Goal: Information Seeking & Learning: Understand process/instructions

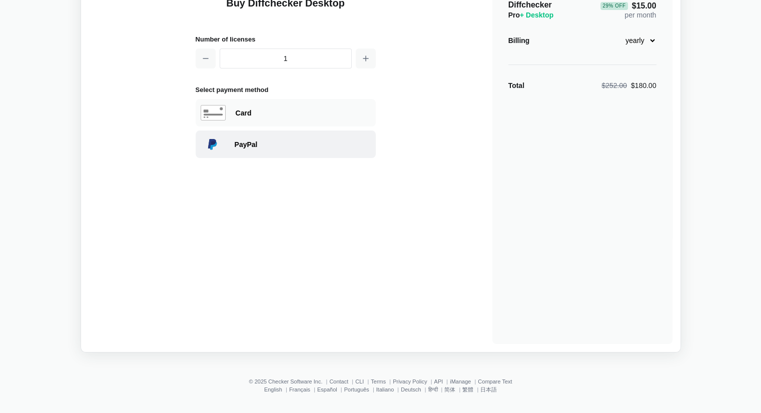
scroll to position [76, 0]
click at [261, 389] on ul "English Français Español Português Italiano Deutsch हिन्दी 简体 繁體 日本語" at bounding box center [380, 389] width 749 height 6
click at [272, 386] on link "English" at bounding box center [273, 389] width 18 height 6
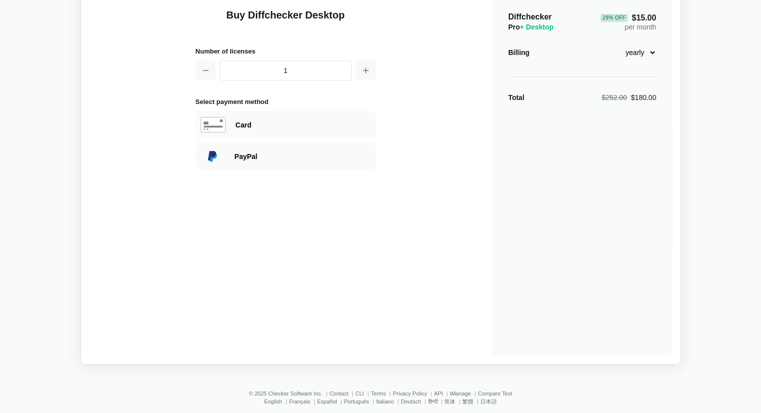
scroll to position [76, 0]
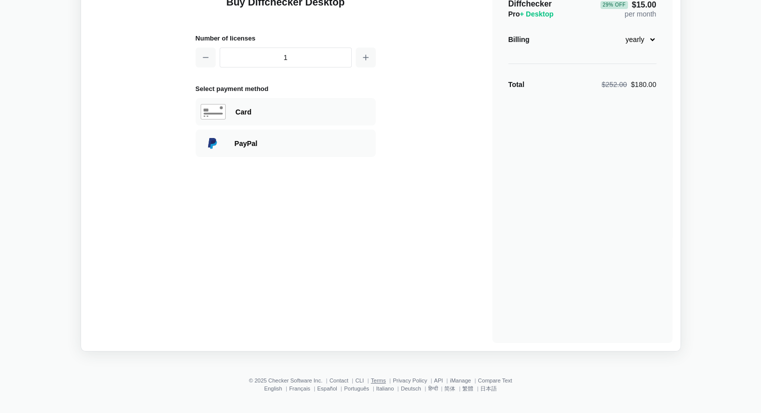
click at [377, 379] on link "Terms" at bounding box center [378, 381] width 15 height 6
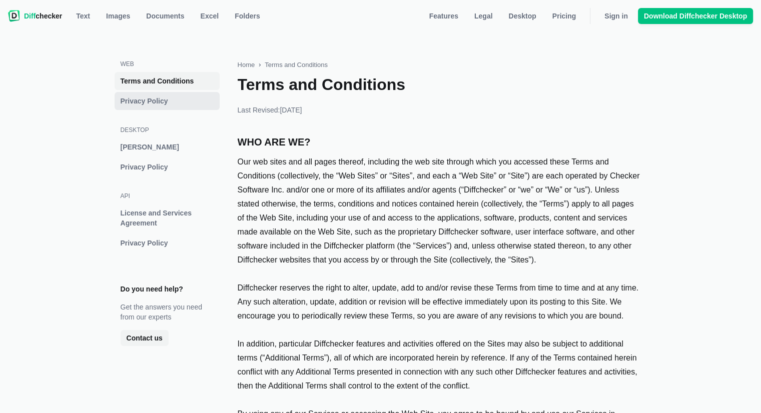
click at [172, 102] on span "Privacy Policy" at bounding box center [167, 101] width 97 height 10
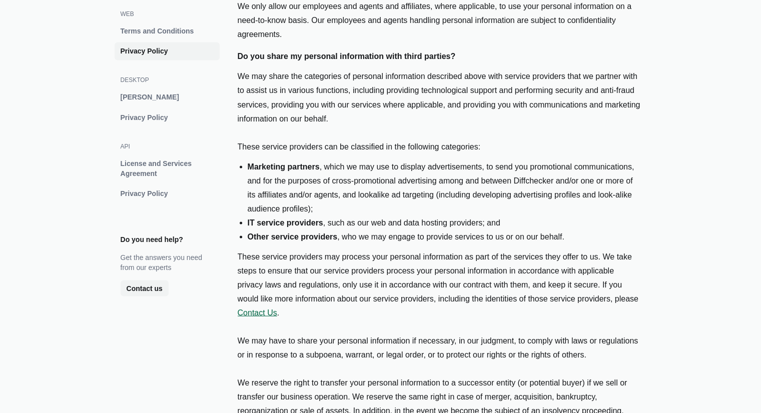
scroll to position [2002, 0]
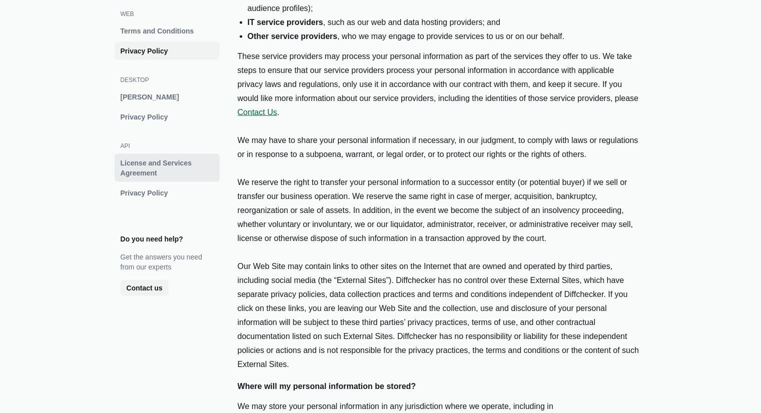
click at [134, 171] on span "License and Services Agreement" at bounding box center [167, 168] width 97 height 20
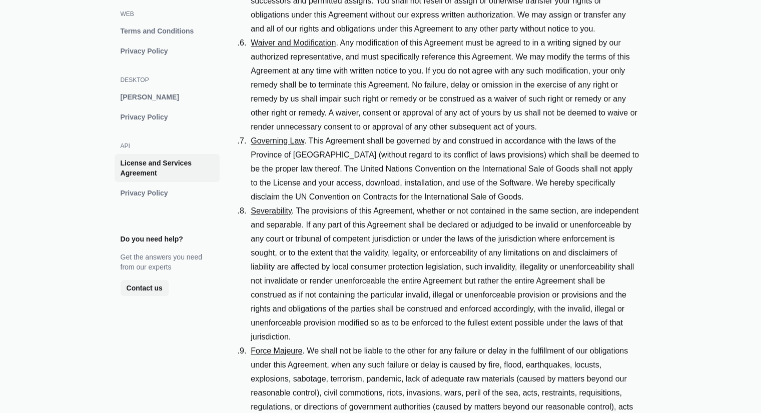
scroll to position [4054, 0]
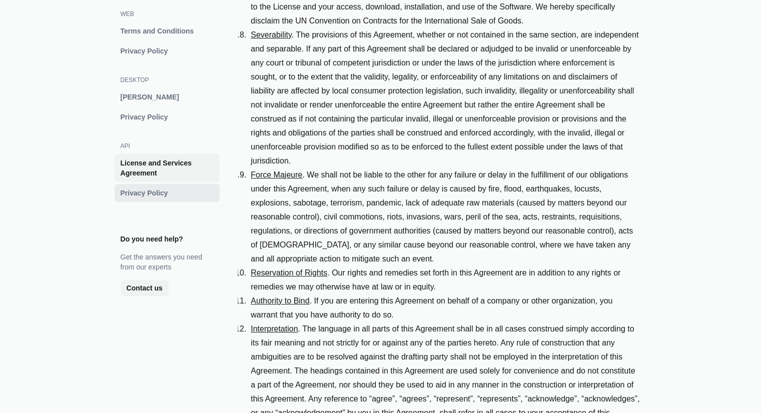
click at [143, 190] on span "Privacy Policy" at bounding box center [167, 193] width 97 height 10
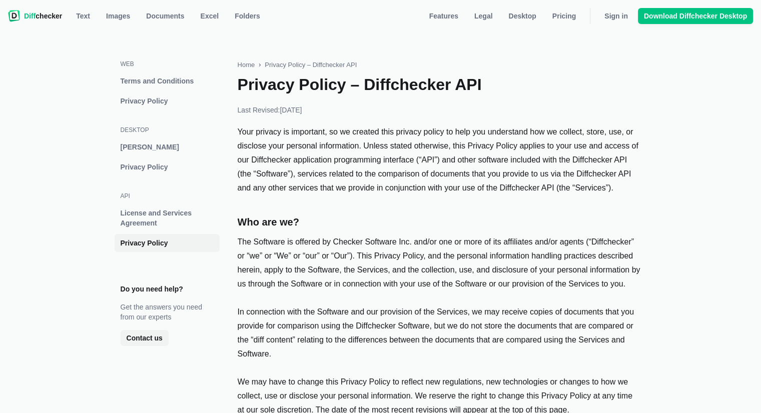
click at [171, 289] on div "Do you need help?" at bounding box center [152, 289] width 63 height 10
click at [135, 205] on link "License and Services Agreement" at bounding box center [167, 218] width 105 height 28
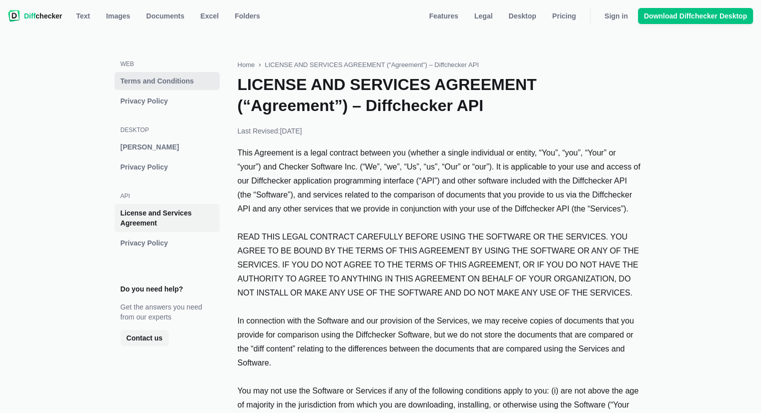
click at [139, 82] on span "Terms and Conditions" at bounding box center [167, 81] width 97 height 10
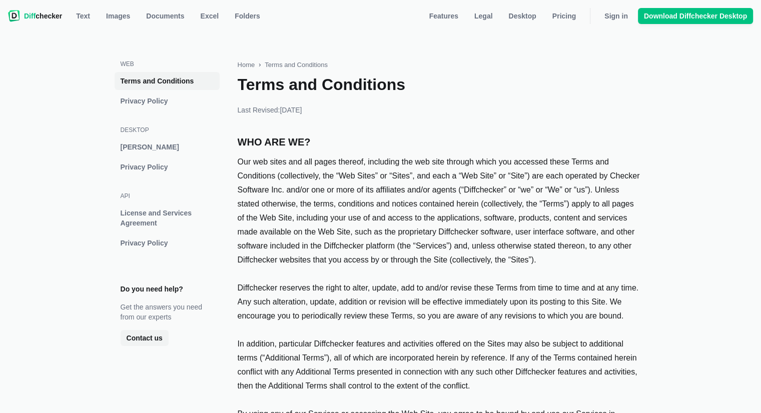
click at [128, 63] on h3 "web" at bounding box center [167, 64] width 93 height 8
click at [303, 62] on link "Terms and Conditions" at bounding box center [296, 65] width 63 height 10
click at [168, 99] on span "Privacy Policy" at bounding box center [167, 101] width 97 height 10
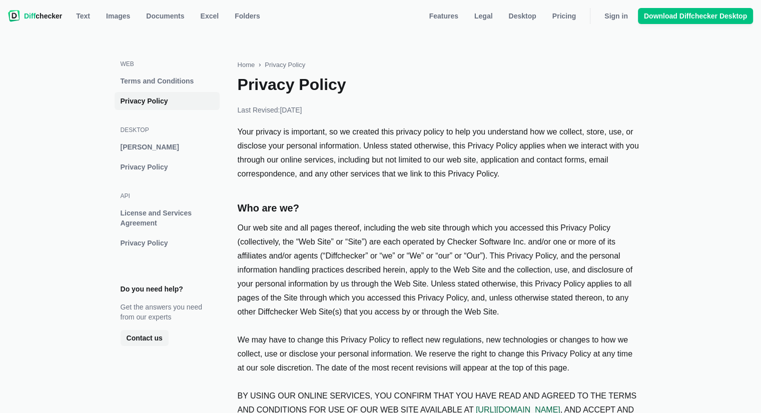
click at [166, 69] on section "web Terms and Conditions Privacy Policy" at bounding box center [167, 85] width 93 height 50
click at [147, 145] on span "[PERSON_NAME]" at bounding box center [167, 147] width 97 height 10
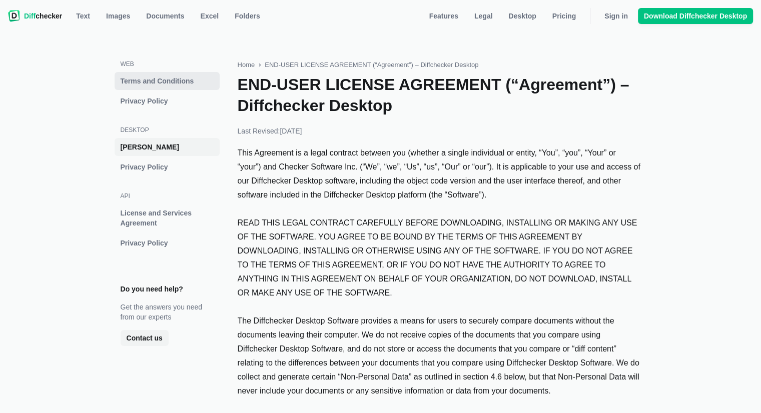
click at [155, 80] on span "Terms and Conditions" at bounding box center [167, 81] width 97 height 10
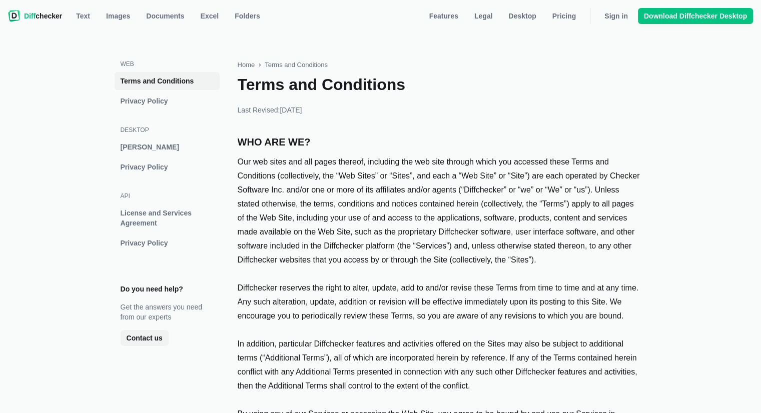
scroll to position [278, 0]
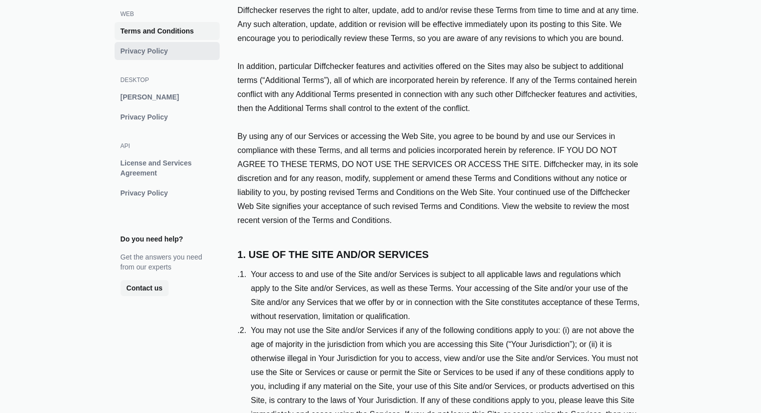
click at [160, 50] on span "Privacy Policy" at bounding box center [167, 51] width 97 height 10
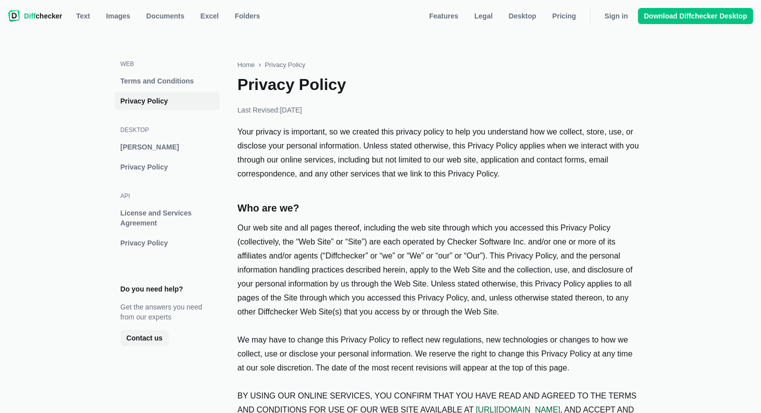
scroll to position [1139, 0]
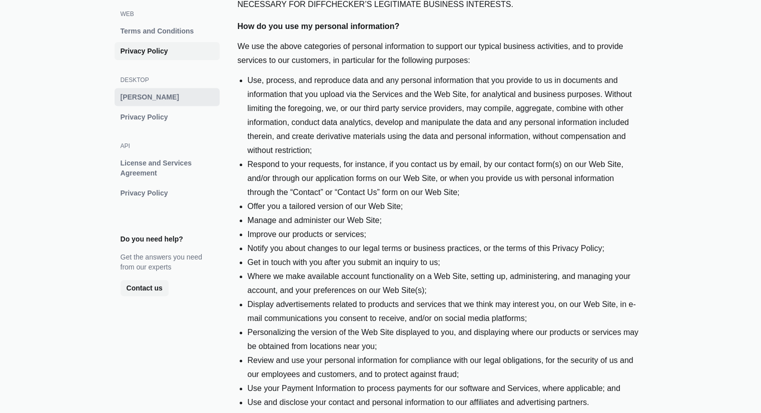
click at [166, 104] on link "[PERSON_NAME]" at bounding box center [167, 97] width 105 height 18
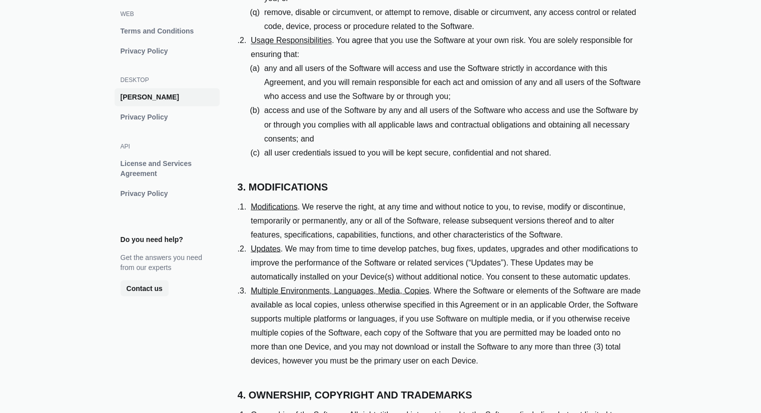
scroll to position [2489, 0]
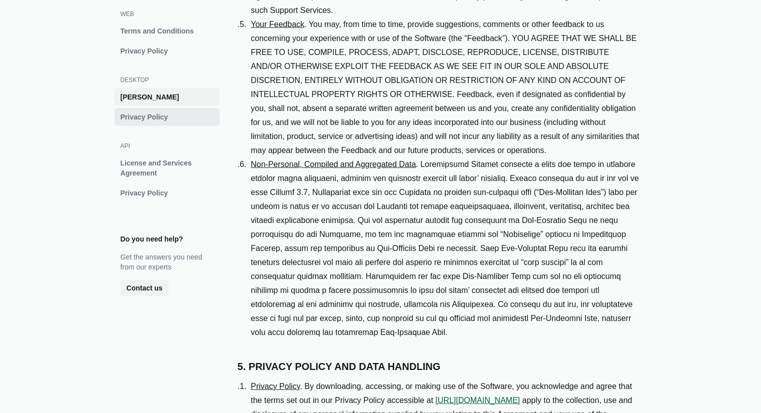
click at [156, 120] on span "Privacy Policy" at bounding box center [167, 117] width 97 height 10
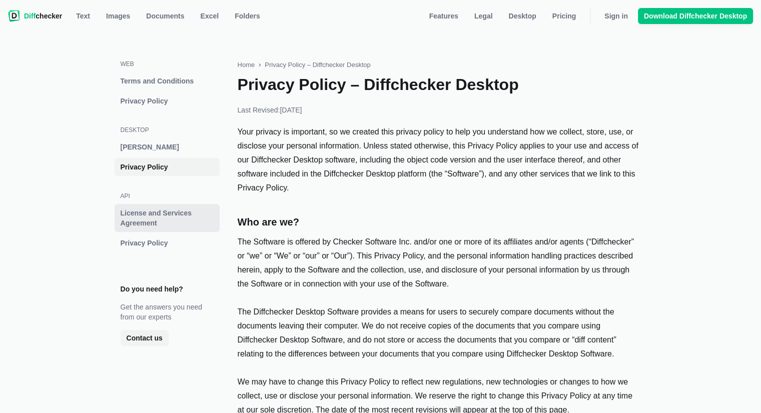
click at [146, 215] on span "License and Services Agreement" at bounding box center [167, 218] width 97 height 20
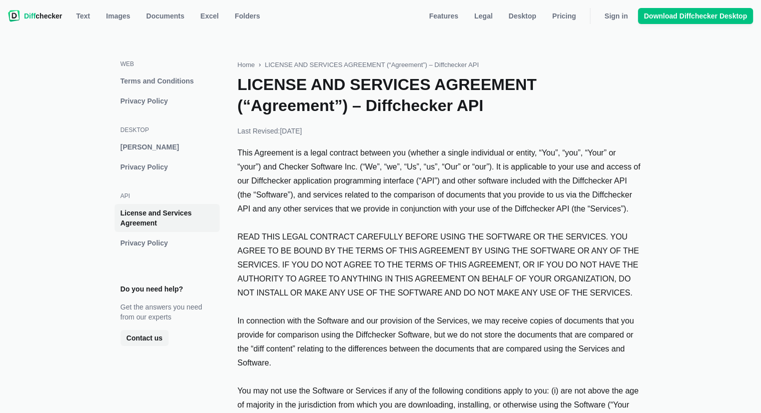
scroll to position [1342, 0]
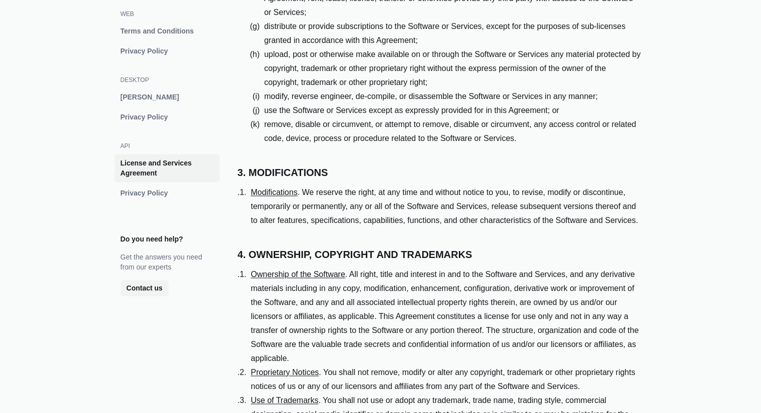
click at [627, 192] on li "Modifications . We reserve the right, at any time and without notice to you, to…" at bounding box center [439, 207] width 403 height 42
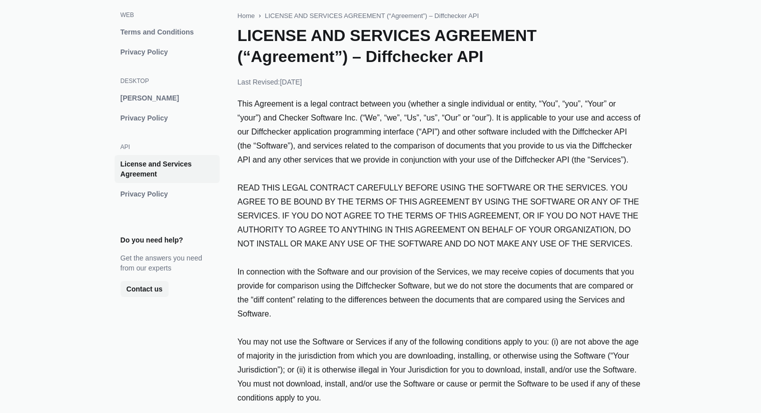
scroll to position [49, 0]
